Goal: Task Accomplishment & Management: Manage account settings

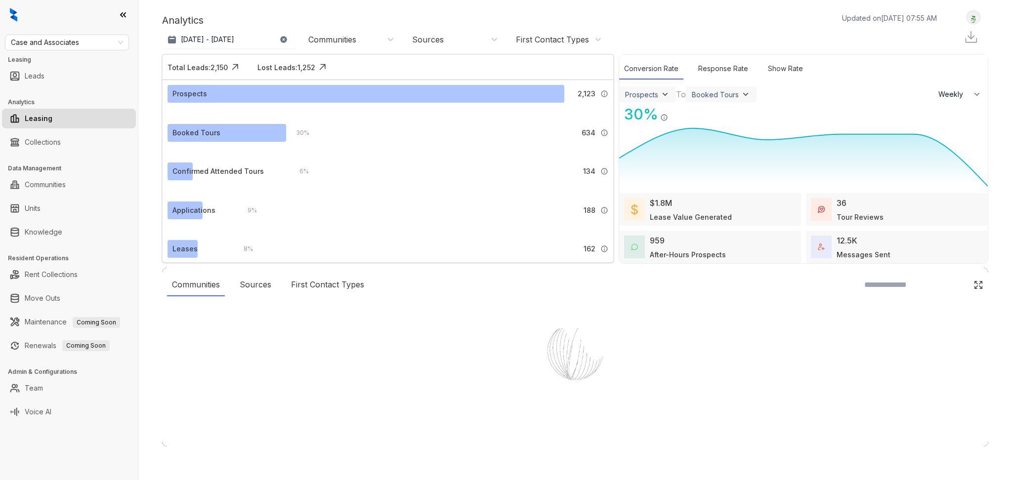
select select "******"
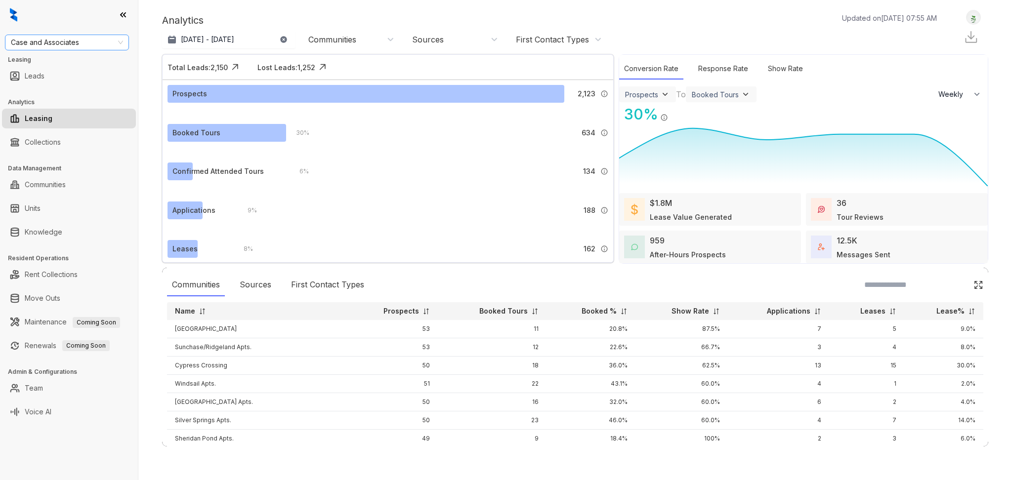
click at [124, 46] on div "Case and Associates" at bounding box center [67, 43] width 124 height 16
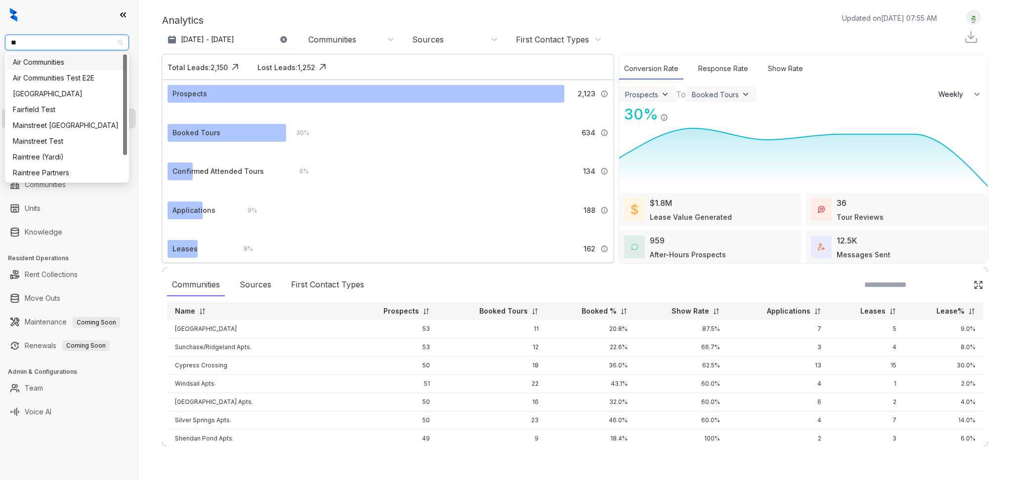
type input "***"
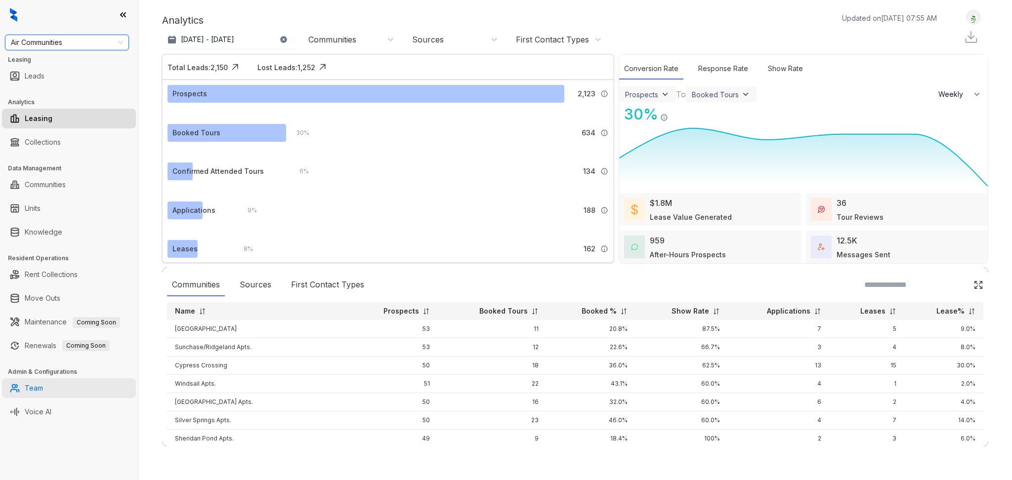
click at [43, 381] on link "Team" at bounding box center [34, 389] width 18 height 20
click at [43, 394] on link "Team" at bounding box center [34, 389] width 18 height 20
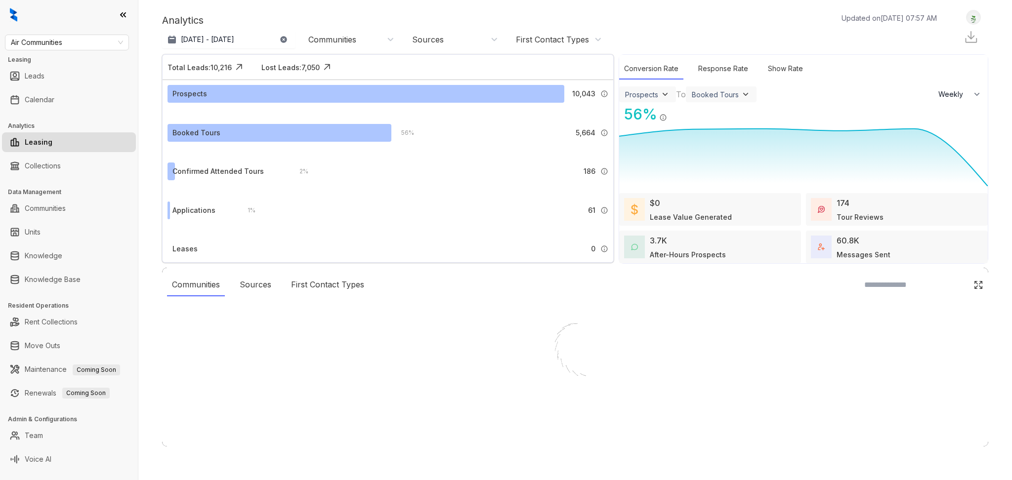
select select "******"
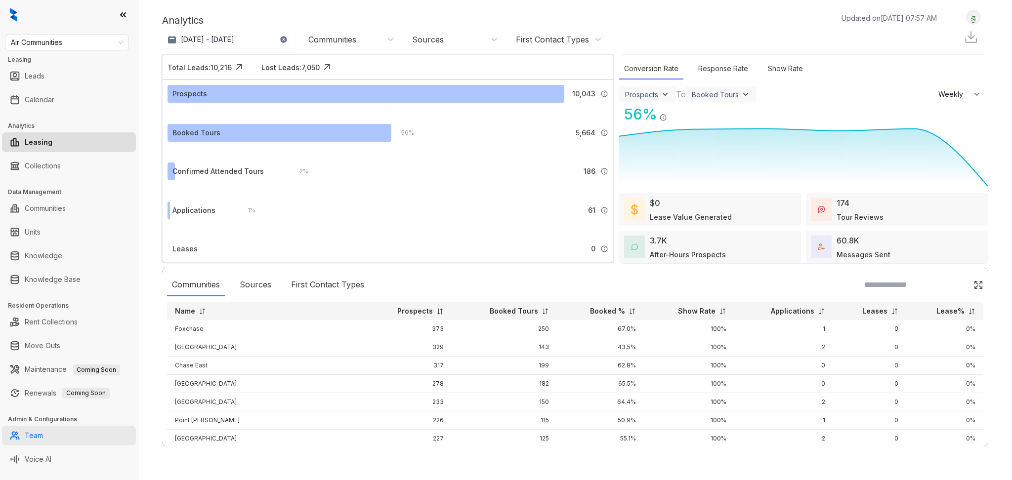
click at [43, 426] on link "Team" at bounding box center [34, 436] width 18 height 20
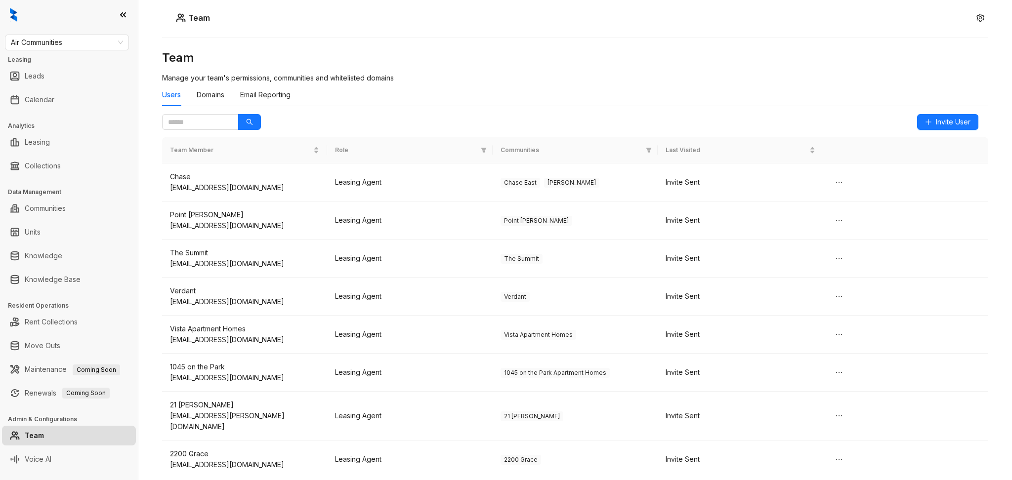
click at [212, 133] on div "Team Manage your team's permissions, communities and whitelisted domains Users …" at bounding box center [575, 220] width 826 height 340
click at [212, 128] on span at bounding box center [200, 122] width 77 height 16
type input "******"
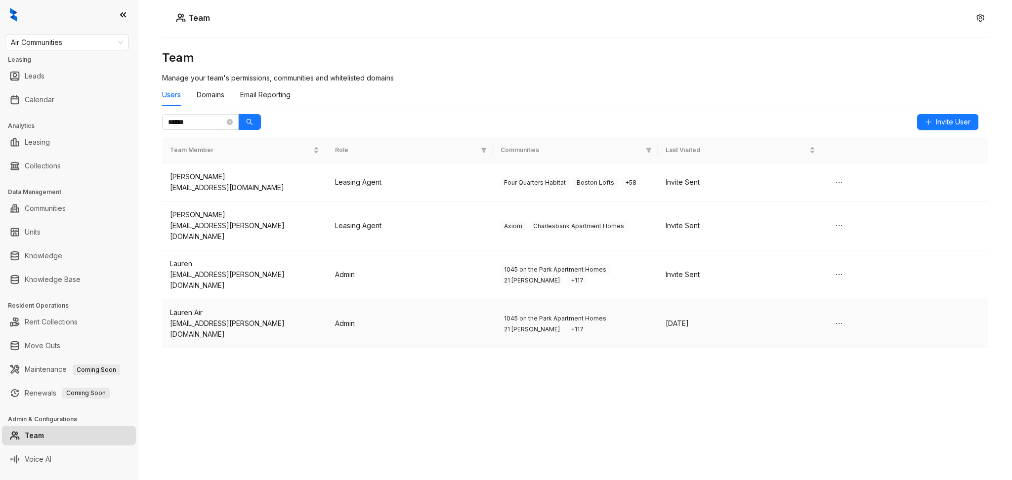
click at [431, 326] on td "Admin" at bounding box center [409, 323] width 165 height 49
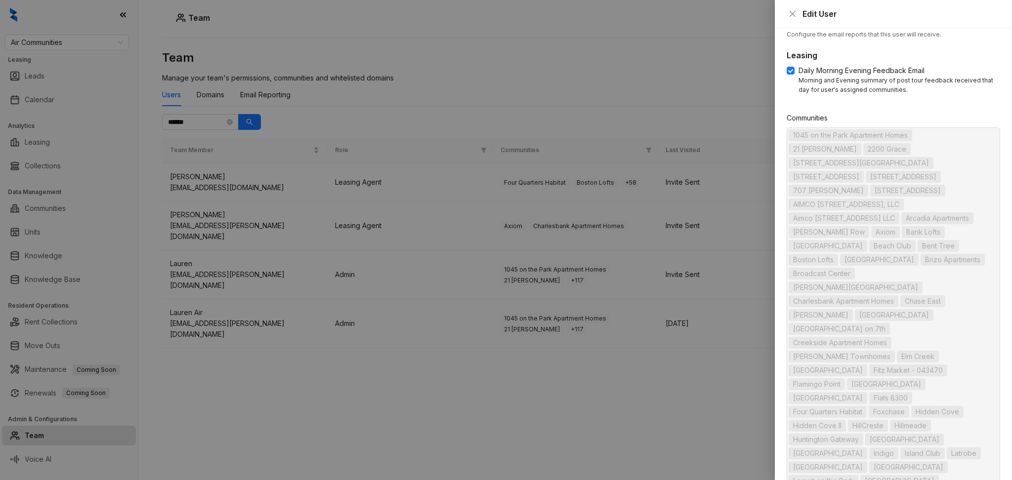
scroll to position [43, 0]
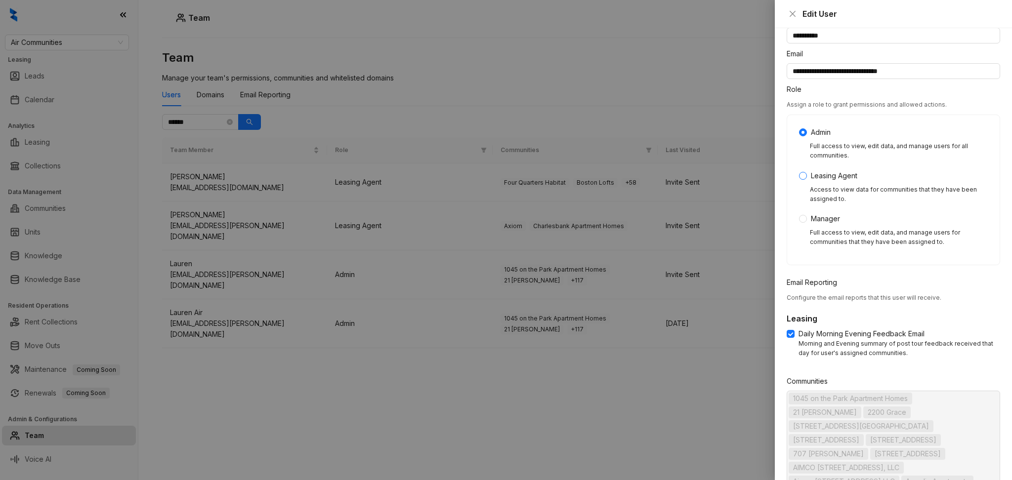
click at [817, 174] on span "Leasing Agent" at bounding box center [834, 175] width 54 height 11
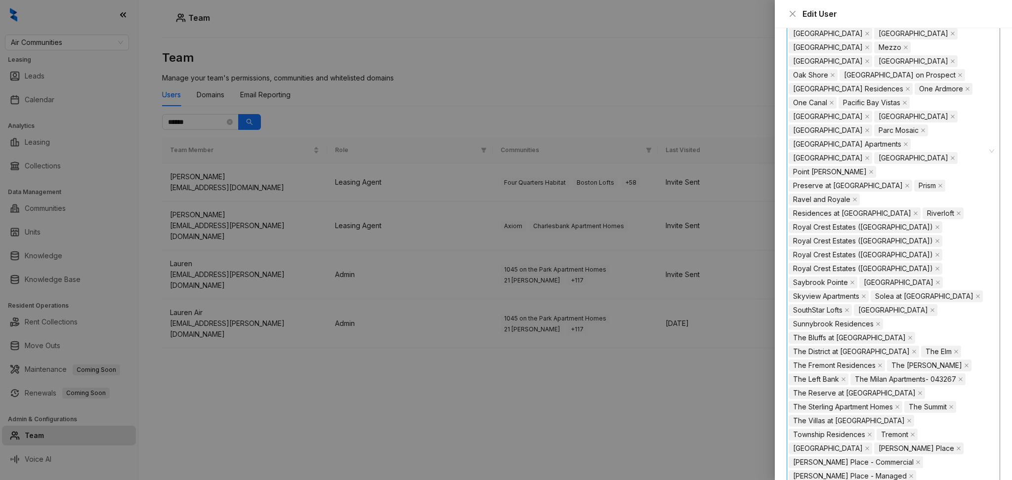
scroll to position [878, 0]
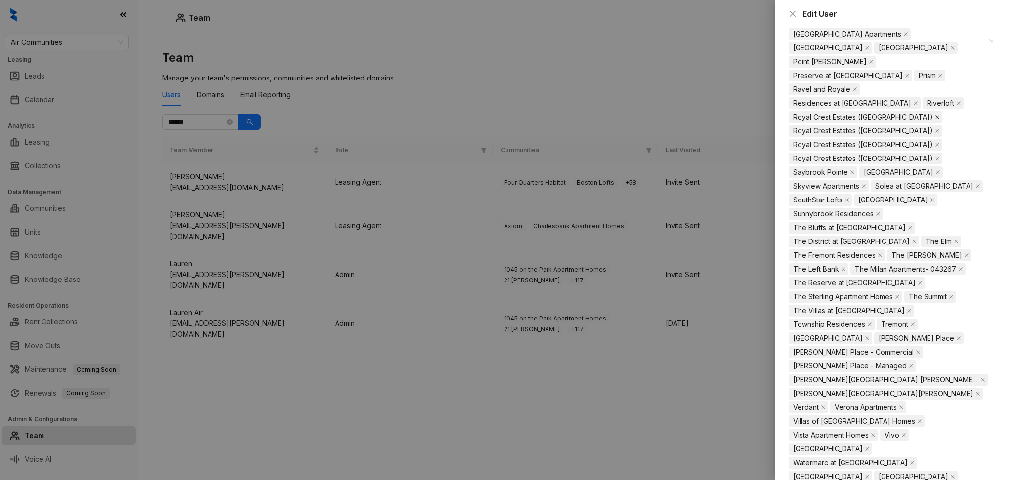
click at [935, 115] on icon "close" at bounding box center [937, 117] width 5 height 5
click at [950, 474] on icon "close" at bounding box center [952, 476] width 5 height 5
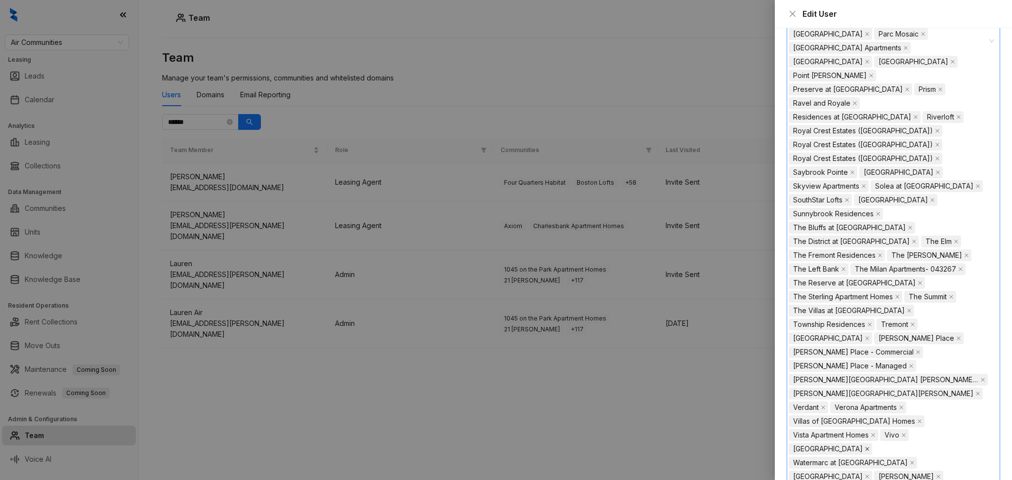
click at [865, 447] on icon "close" at bounding box center [867, 449] width 5 height 5
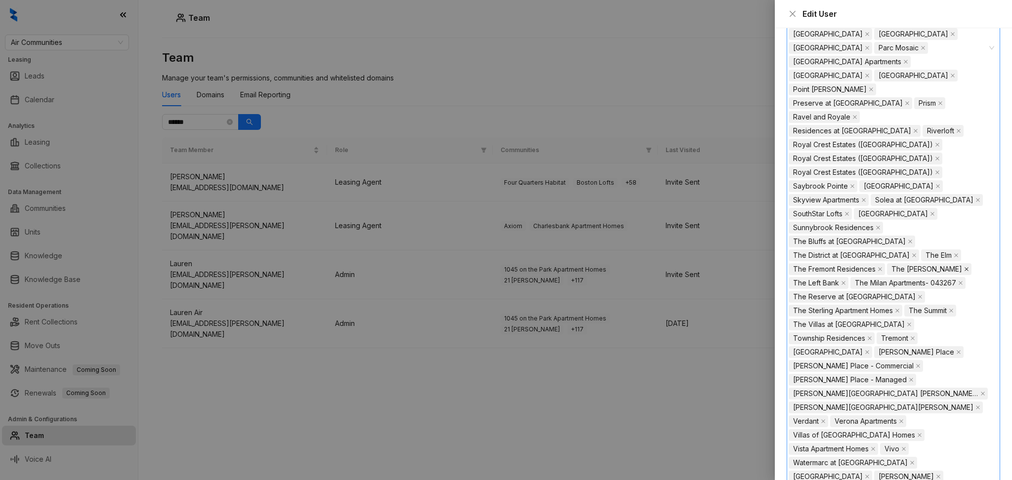
click at [964, 267] on icon "close" at bounding box center [966, 269] width 5 height 5
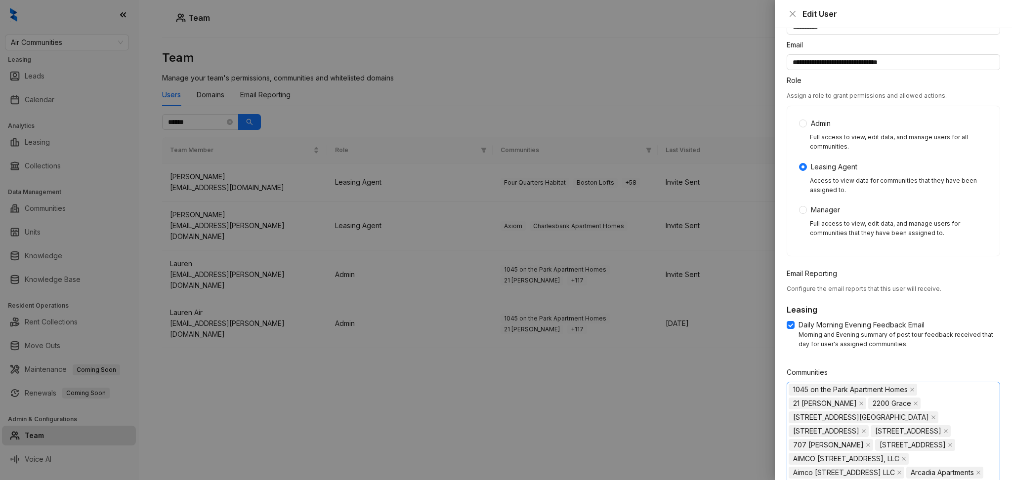
scroll to position [0, 0]
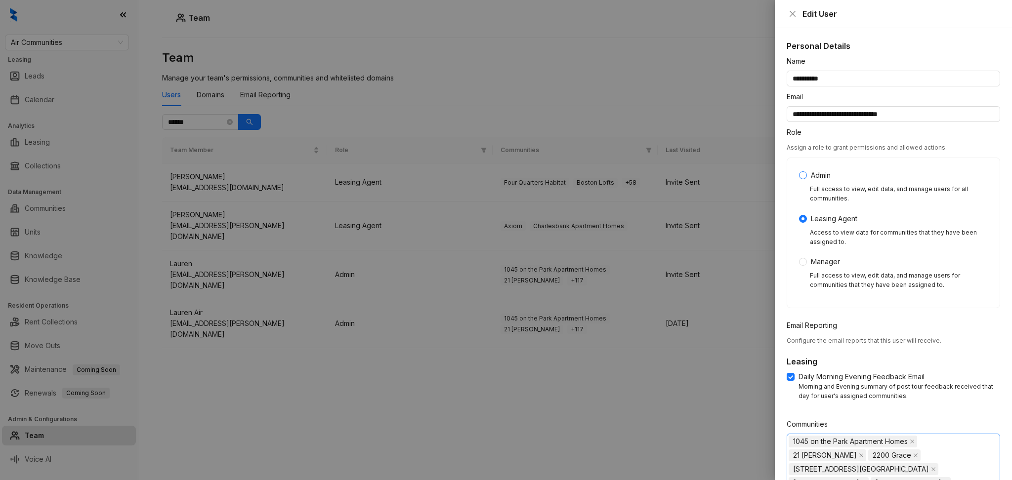
click at [812, 180] on span "Admin" at bounding box center [821, 175] width 28 height 11
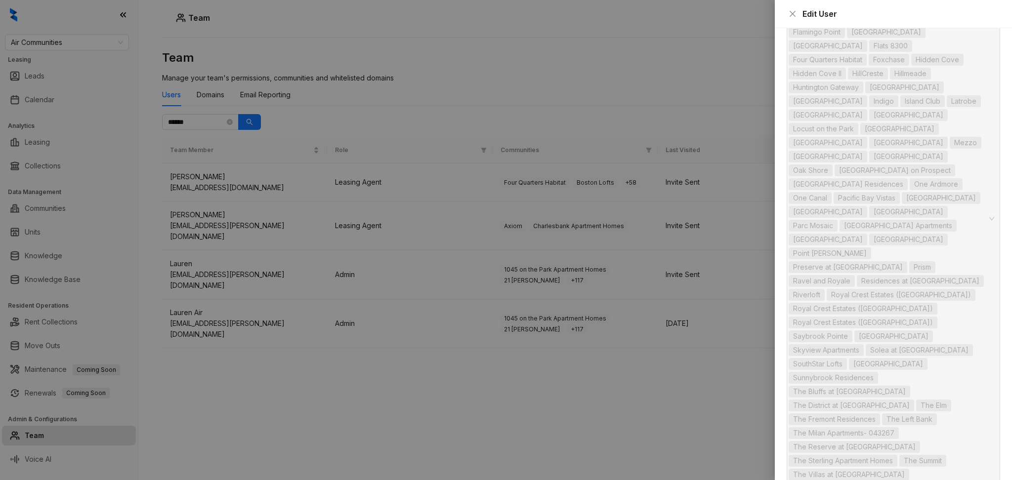
scroll to position [754, 0]
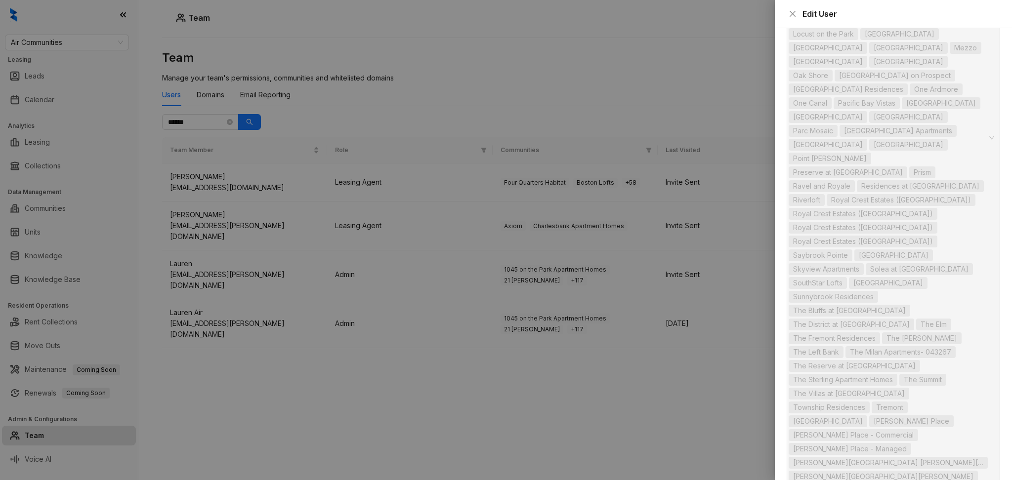
scroll to position [767, 0]
